Goal: Task Accomplishment & Management: Manage account settings

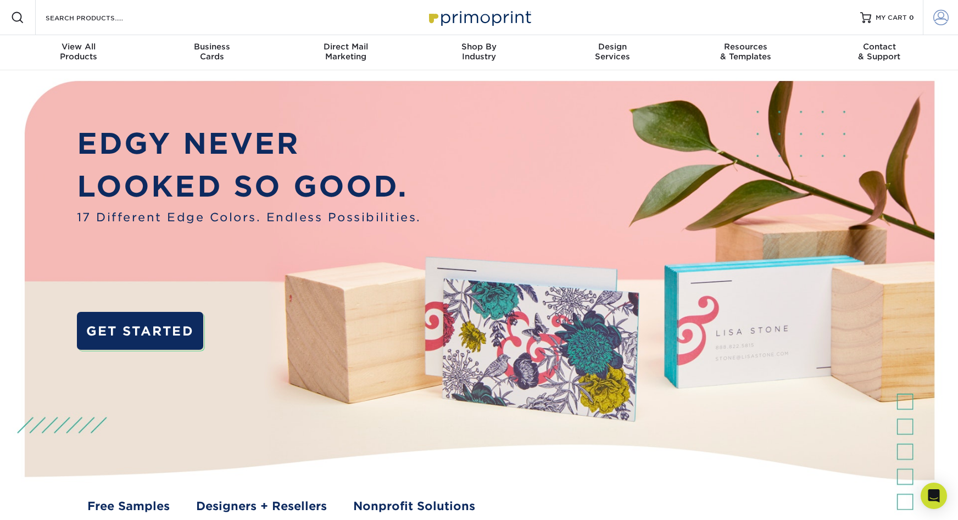
click at [951, 4] on link "Account" at bounding box center [940, 17] width 35 height 35
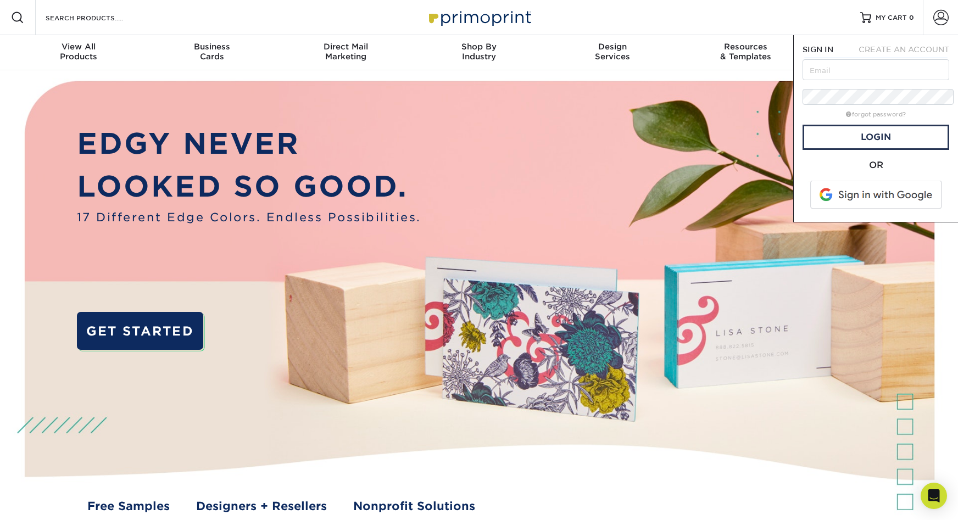
click at [798, 138] on div "SIGN IN CREATE AN ACCOUNT forgot password? All fields are required. Login OR SI…" at bounding box center [875, 128] width 165 height 187
click at [838, 181] on span at bounding box center [877, 195] width 140 height 29
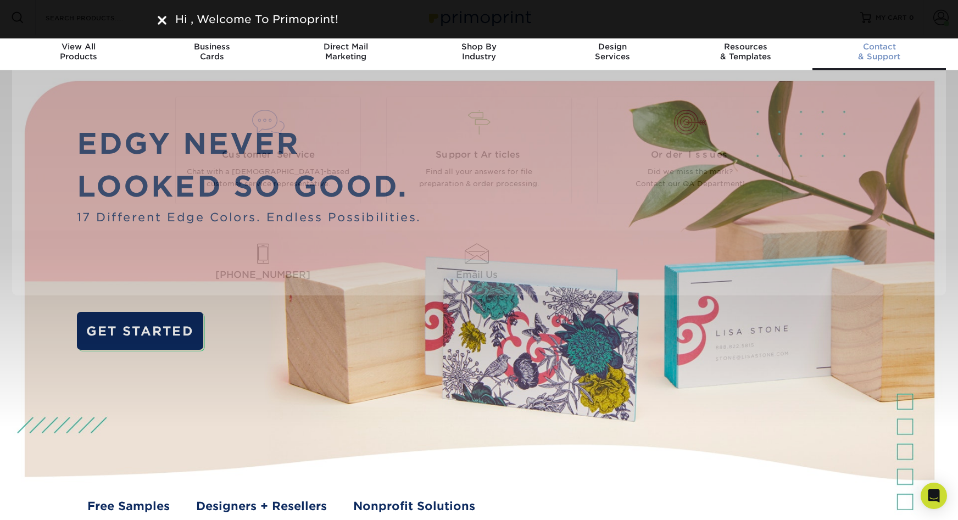
click at [932, 46] on link "Contact & Support" at bounding box center [880, 52] width 134 height 35
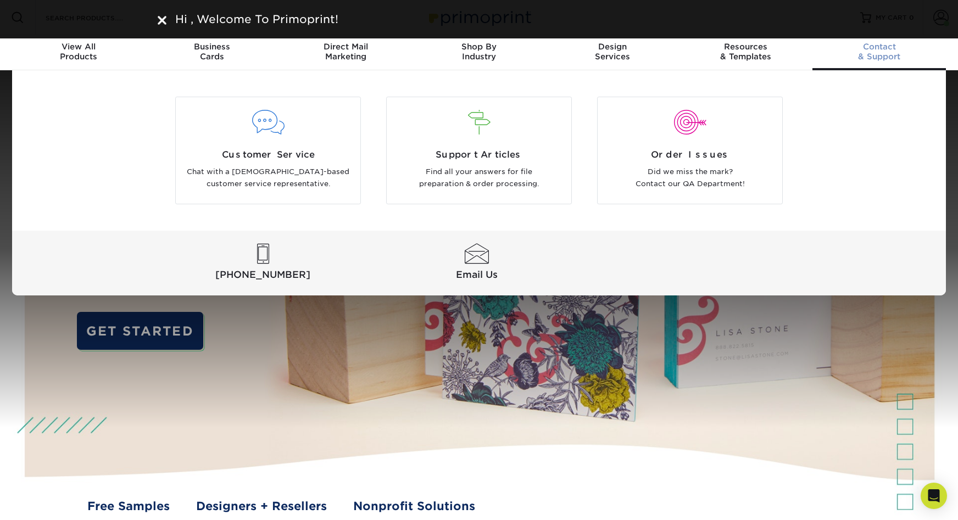
click at [935, 42] on div "Contact & Support" at bounding box center [880, 52] width 134 height 20
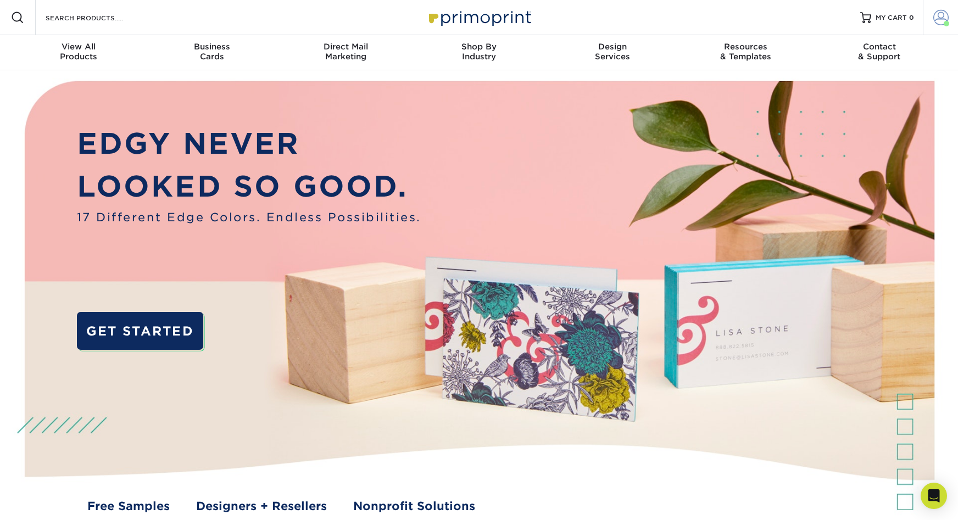
click at [948, 21] on span at bounding box center [946, 23] width 5 height 5
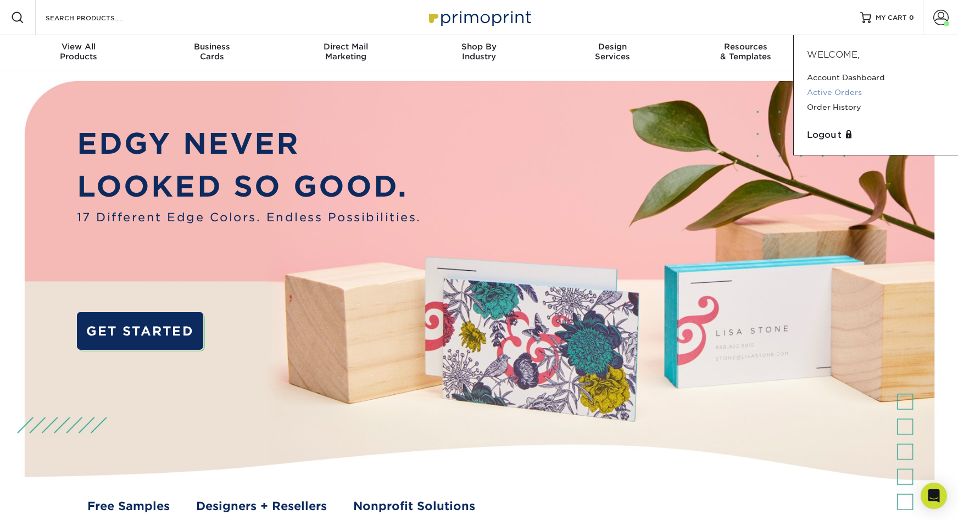
click at [834, 85] on link "Active Orders" at bounding box center [876, 92] width 138 height 15
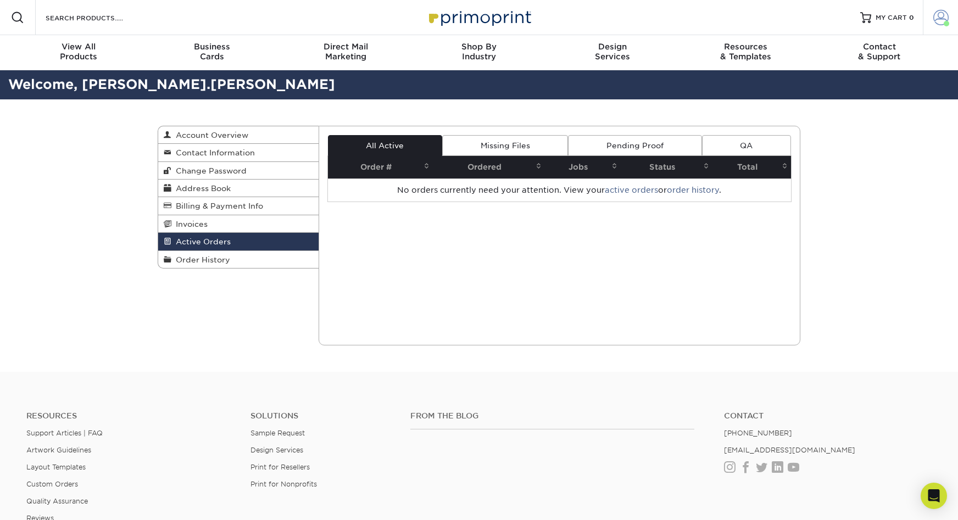
click at [937, 4] on link "Account" at bounding box center [940, 17] width 35 height 35
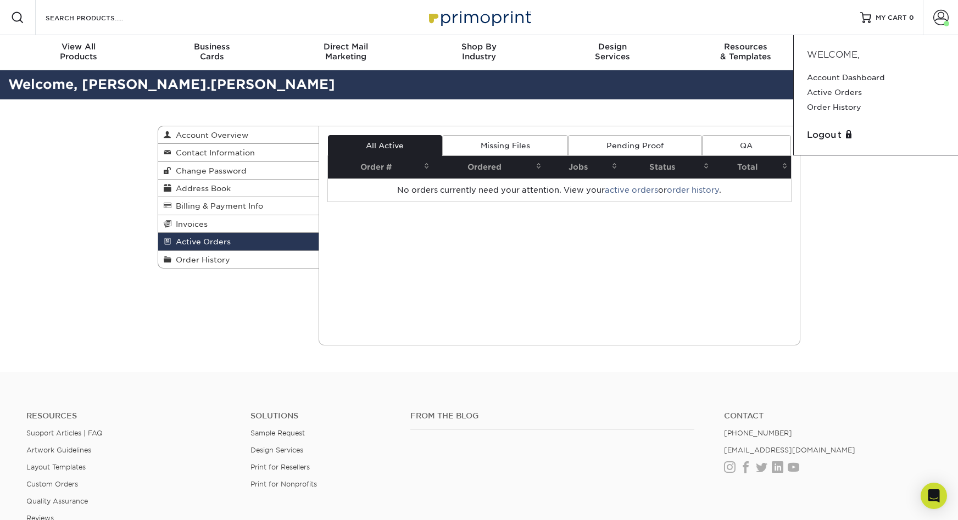
click at [843, 129] on div "Active Orders Account Overview Contact Information Change Password Address Book…" at bounding box center [479, 235] width 958 height 273
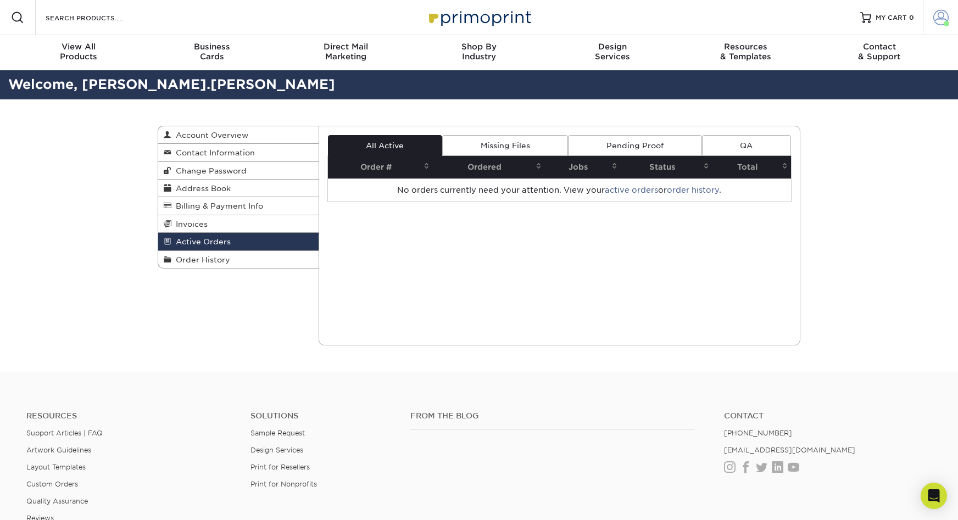
click at [949, 21] on span at bounding box center [946, 23] width 5 height 5
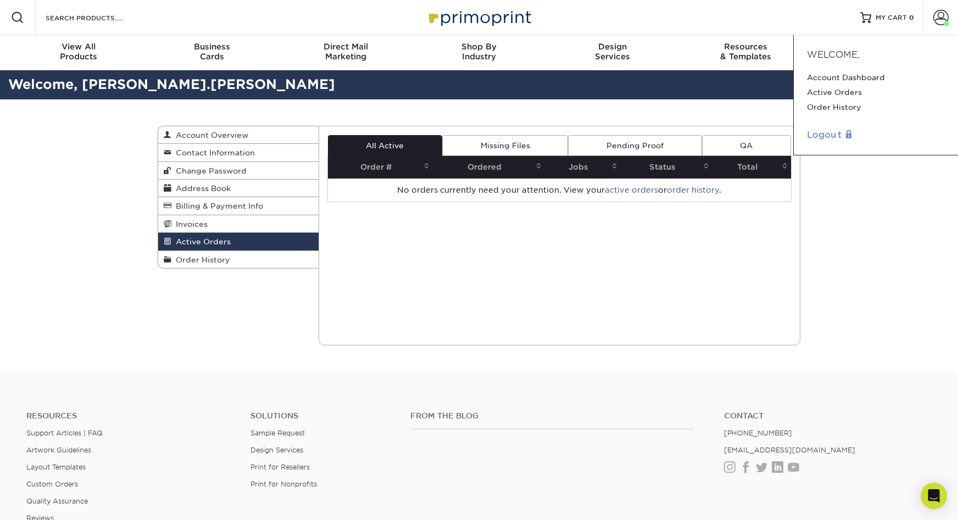
click at [817, 129] on link "Logout" at bounding box center [876, 135] width 138 height 13
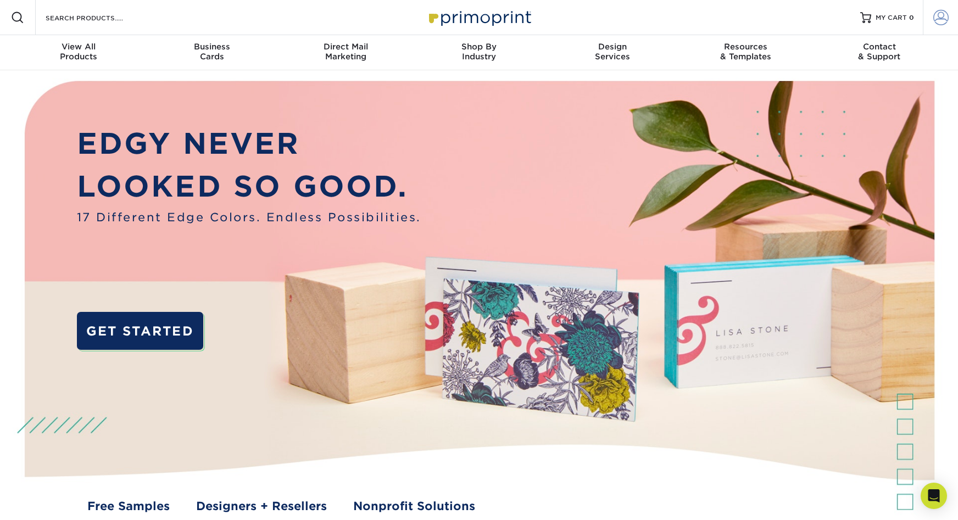
click at [941, 10] on span at bounding box center [941, 17] width 15 height 15
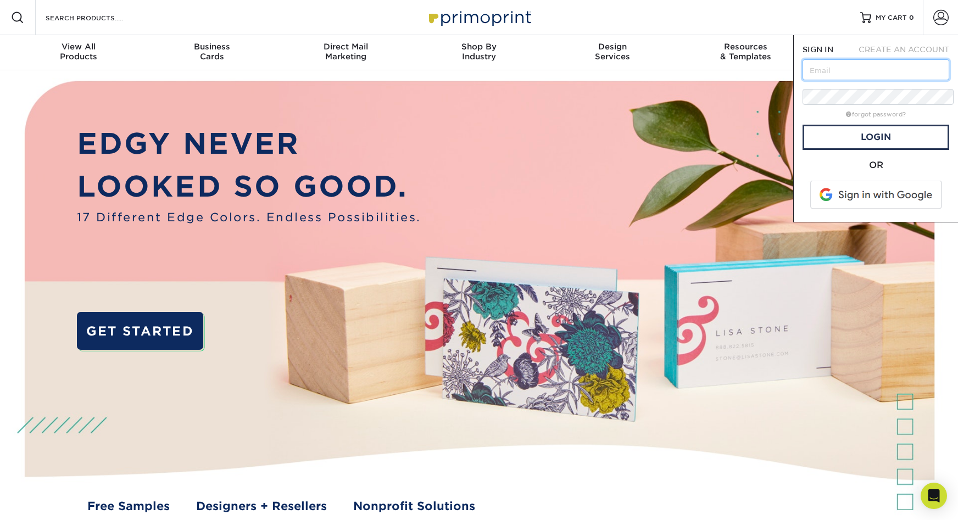
click at [834, 59] on input "text" at bounding box center [876, 69] width 147 height 21
click at [789, 102] on img at bounding box center [479, 307] width 949 height 474
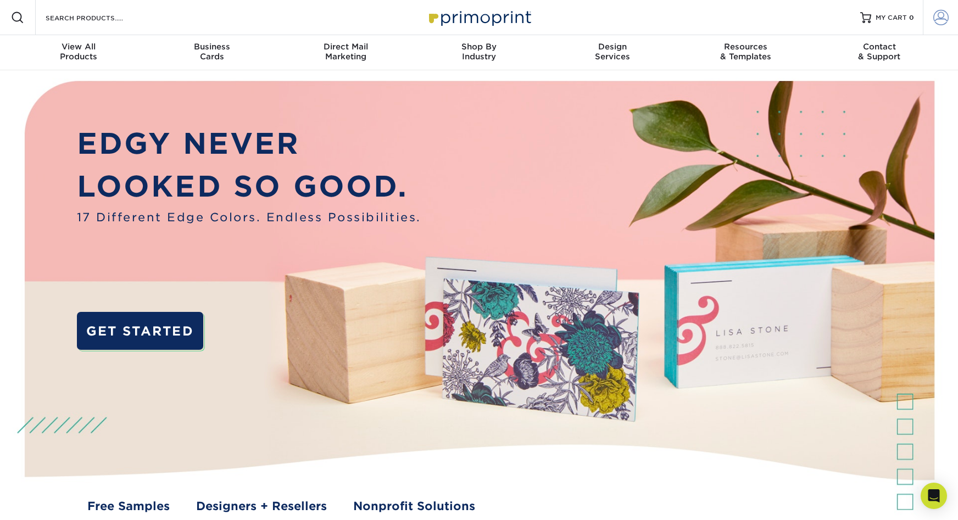
click at [949, 11] on span at bounding box center [941, 17] width 15 height 15
